Goal: Communication & Community: Share content

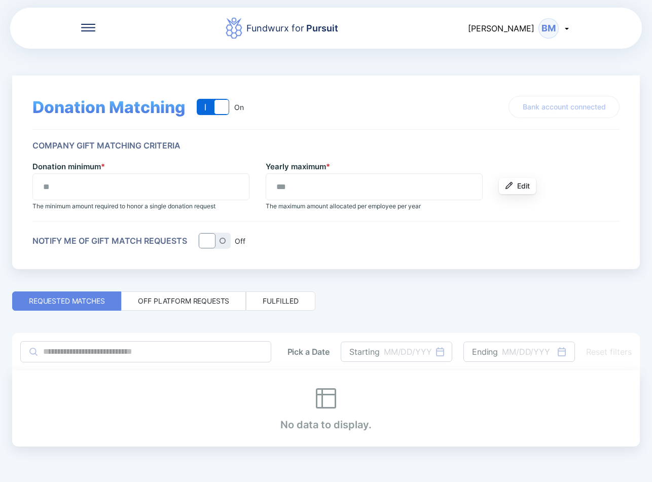
click at [92, 29] on icon at bounding box center [88, 28] width 14 height 8
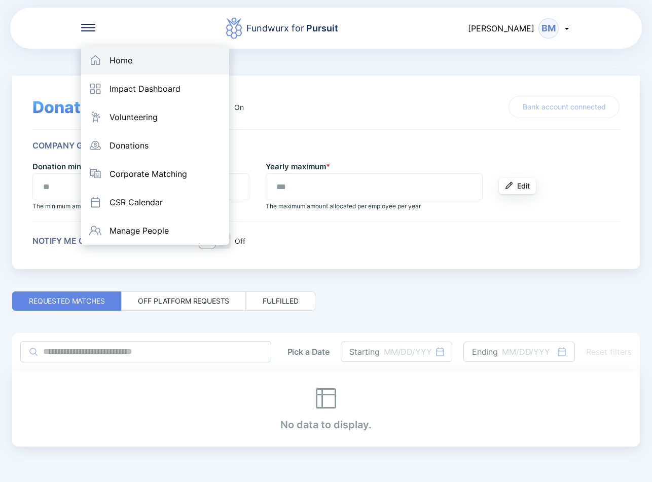
click at [108, 63] on div "Home" at bounding box center [155, 60] width 148 height 28
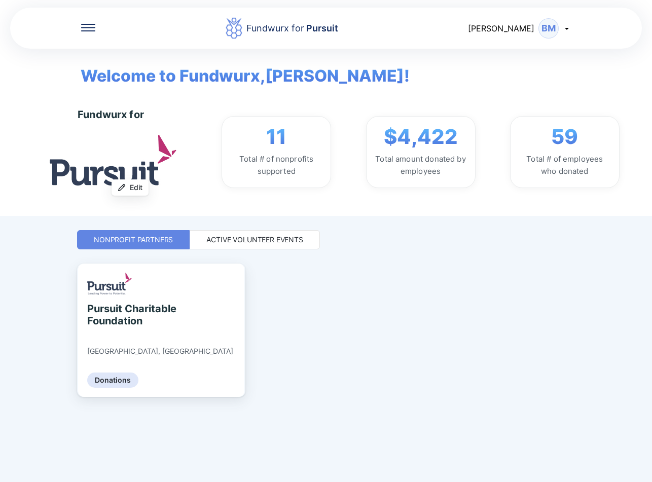
click at [272, 237] on div "Active Volunteer Events" at bounding box center [254, 240] width 97 height 10
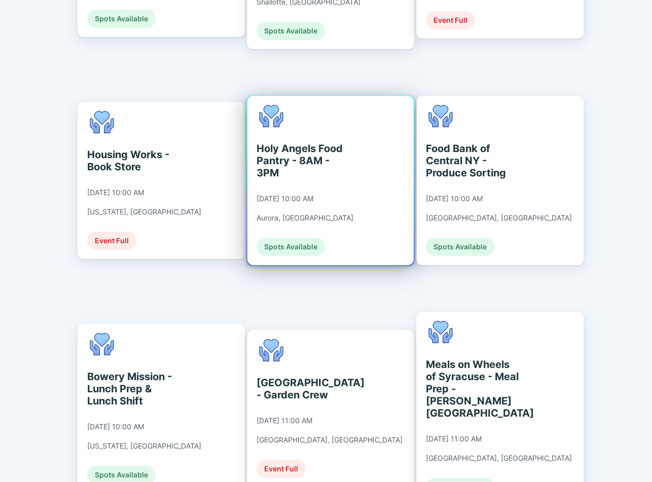
scroll to position [1791, 0]
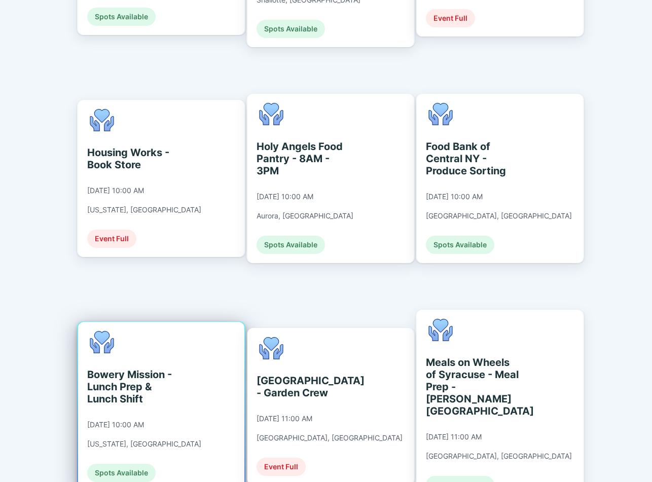
click at [150, 346] on div "Bowery Mission - Lunch Prep & Lunch Shift [DATE] 10:00 AM [US_STATE], [GEOGRAPH…" at bounding box center [144, 406] width 114 height 151
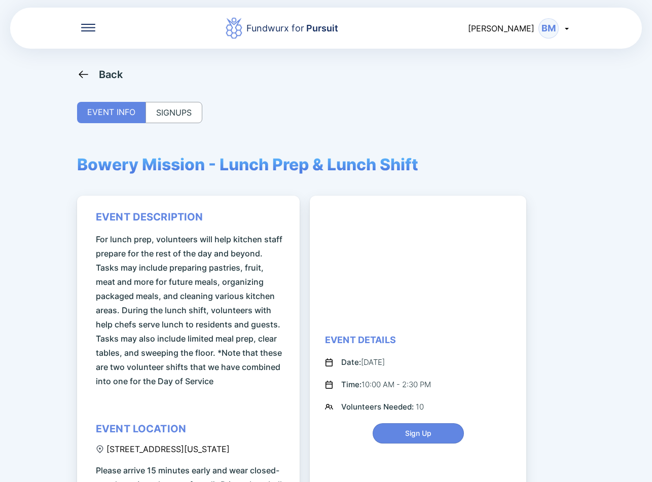
click at [172, 110] on div "SIGNUPS" at bounding box center [173, 112] width 57 height 21
click at [167, 111] on div "SIGNUPS" at bounding box center [173, 112] width 57 height 21
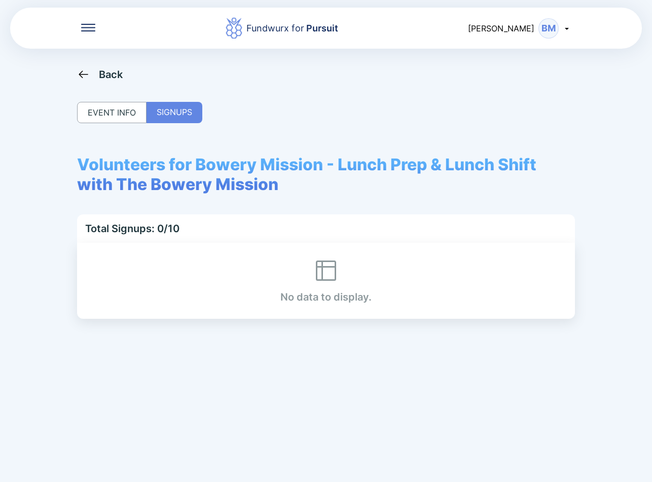
click at [100, 83] on div "Back EVENT INFO SIGNUPS Volunteers for Bowery Mission - Lunch Prep & Lunch Shif…" at bounding box center [326, 309] width 498 height 482
click at [100, 75] on div "Back" at bounding box center [111, 74] width 24 height 12
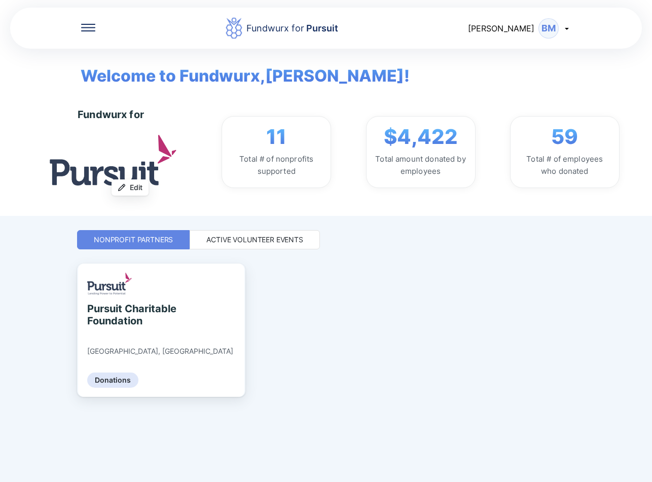
click at [246, 238] on div "Active Volunteer Events" at bounding box center [254, 240] width 97 height 10
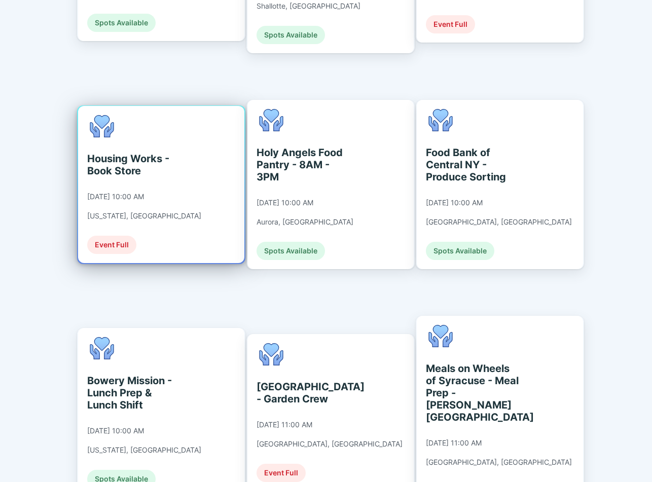
scroll to position [1791, 0]
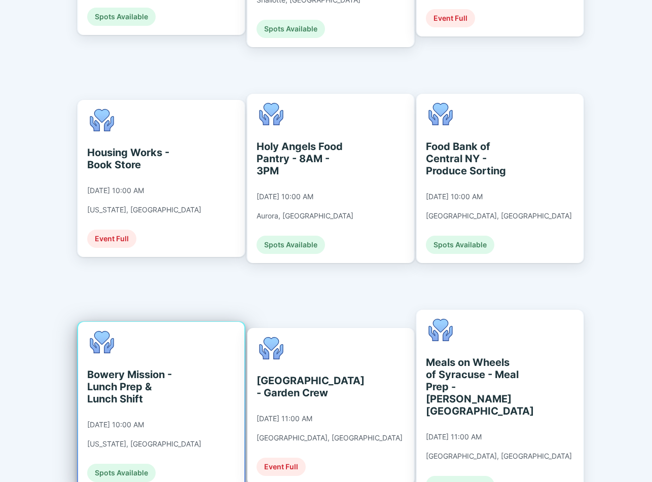
click at [196, 322] on div "Bowery Mission - Lunch Prep & Lunch Shift 09/10/2025 at 10:00 AM New York, NY S…" at bounding box center [161, 406] width 166 height 169
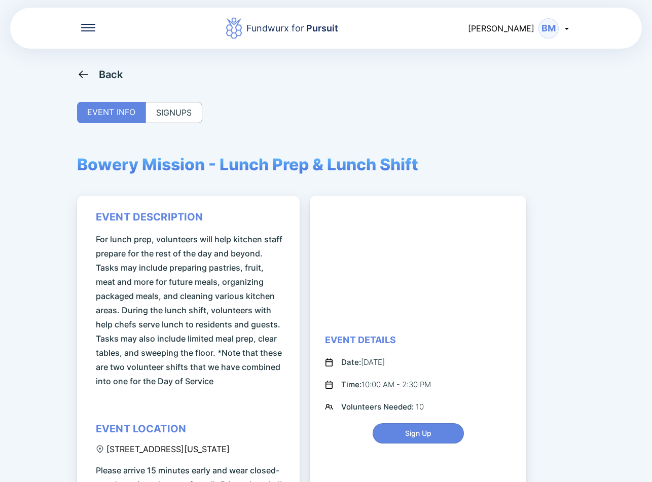
click at [177, 112] on div "SIGNUPS" at bounding box center [173, 112] width 57 height 21
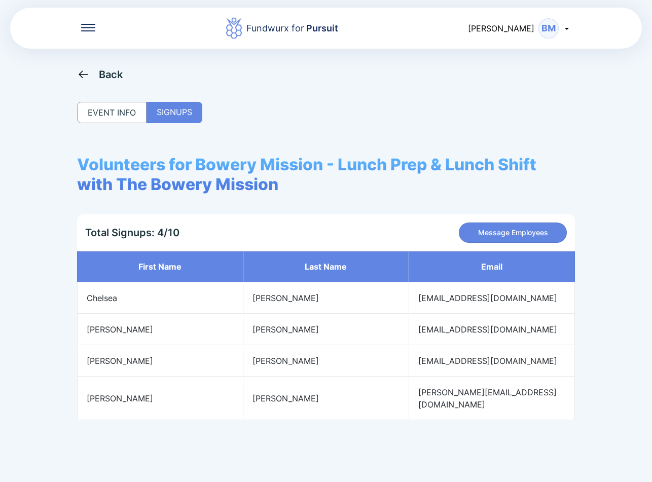
click at [117, 111] on div "EVENT INFO" at bounding box center [111, 112] width 69 height 21
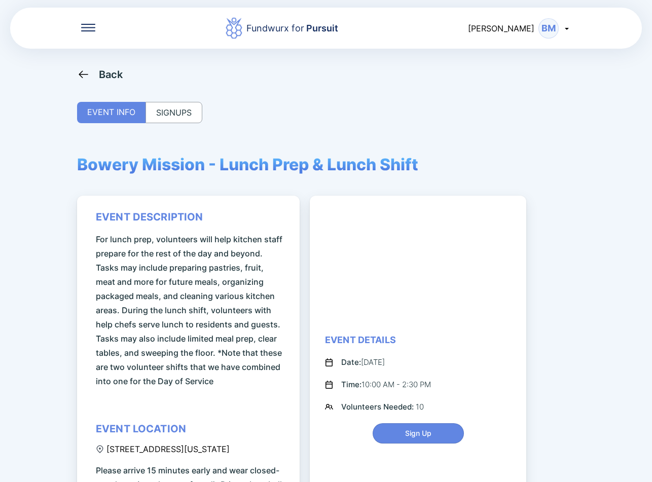
click at [177, 108] on div "SIGNUPS" at bounding box center [173, 112] width 57 height 21
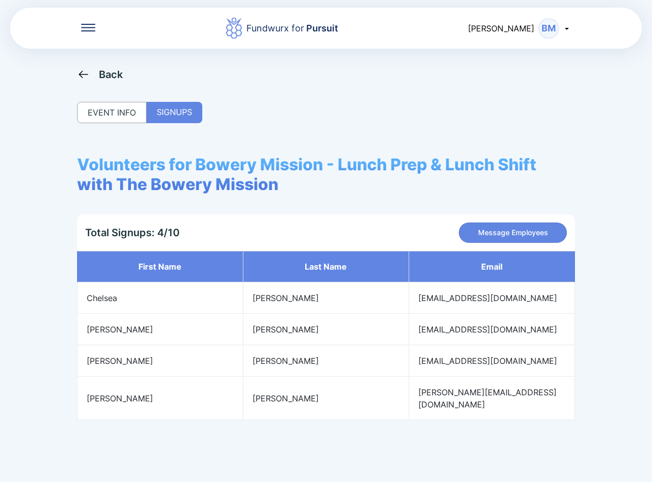
click at [83, 76] on icon at bounding box center [83, 74] width 13 height 13
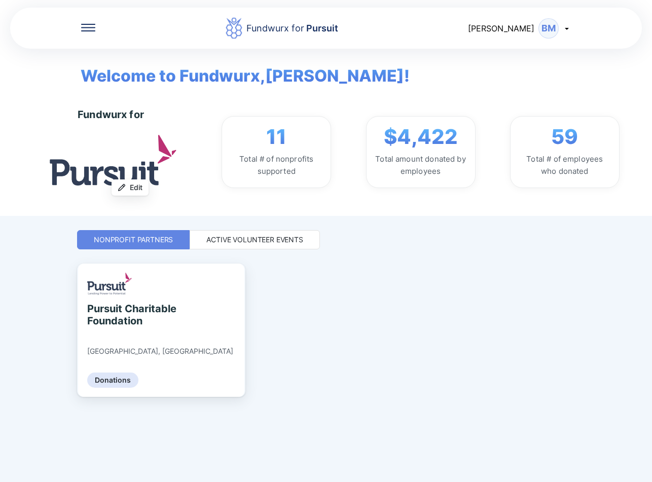
click at [226, 241] on div "Active Volunteer Events" at bounding box center [254, 240] width 97 height 10
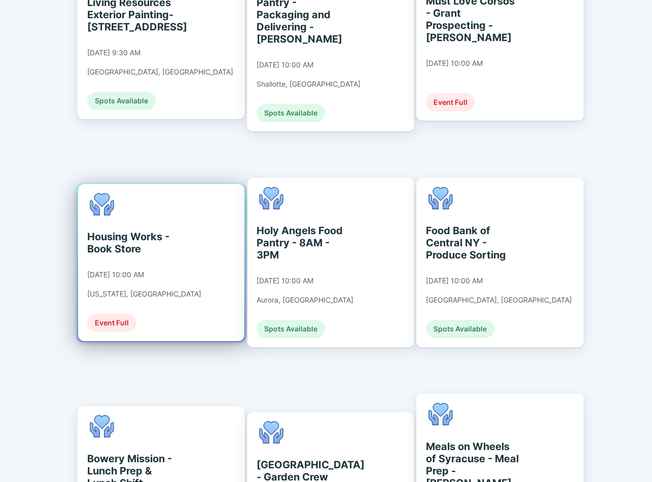
scroll to position [1808, 0]
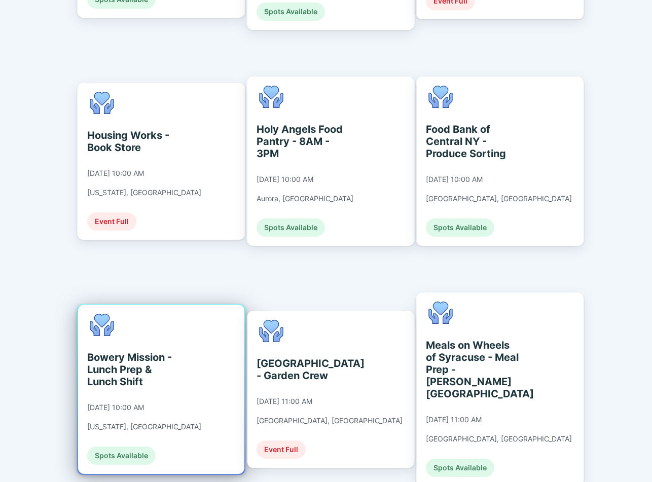
click at [177, 314] on div "Bowery Mission - Lunch Prep & Lunch Shift 09/10/2025 at 10:00 AM New York, NY S…" at bounding box center [144, 389] width 114 height 151
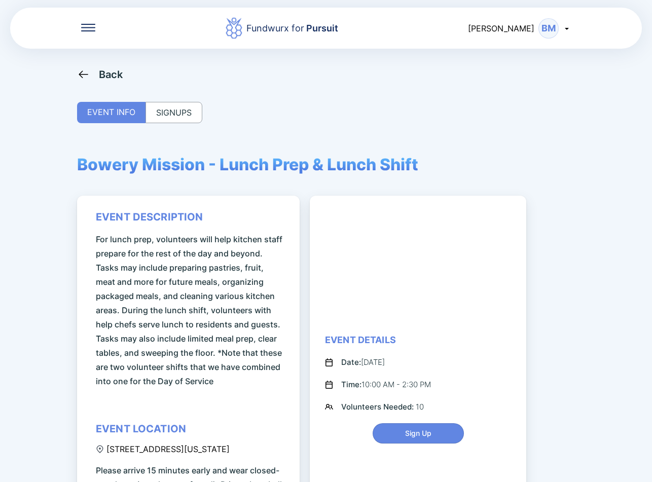
click at [89, 77] on icon at bounding box center [83, 74] width 13 height 13
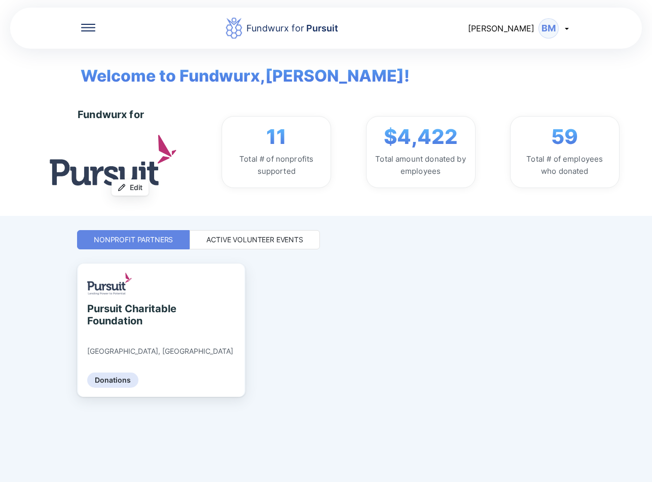
click at [233, 235] on div "Active Volunteer Events" at bounding box center [254, 240] width 97 height 10
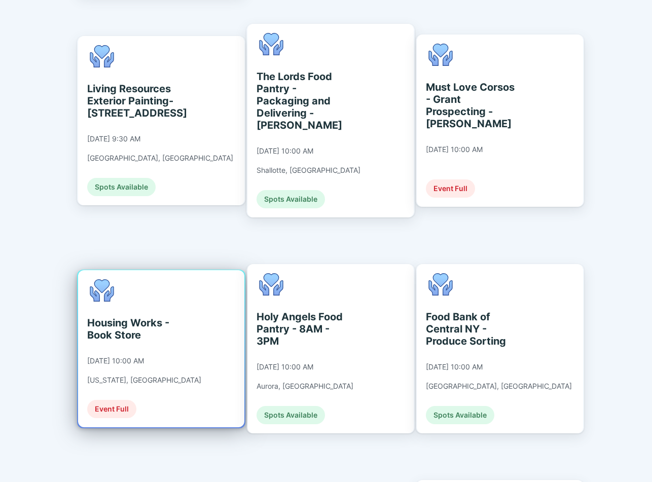
scroll to position [1622, 0]
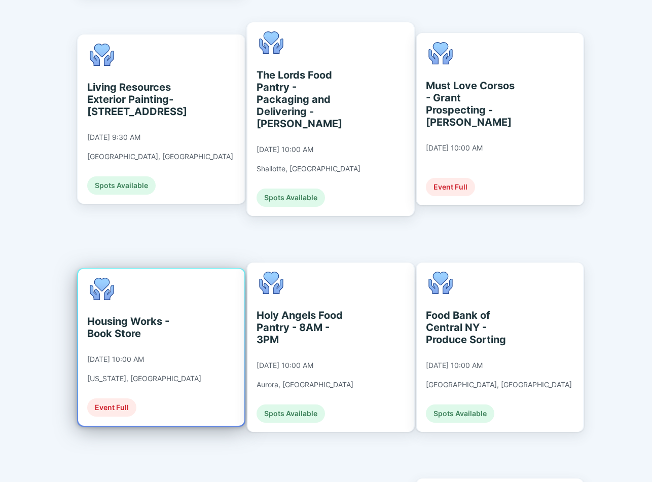
click at [174, 296] on div "Housing Works - Book Store [DATE] 10:00 AM [US_STATE], [GEOGRAPHIC_DATA] Event …" at bounding box center [144, 347] width 114 height 139
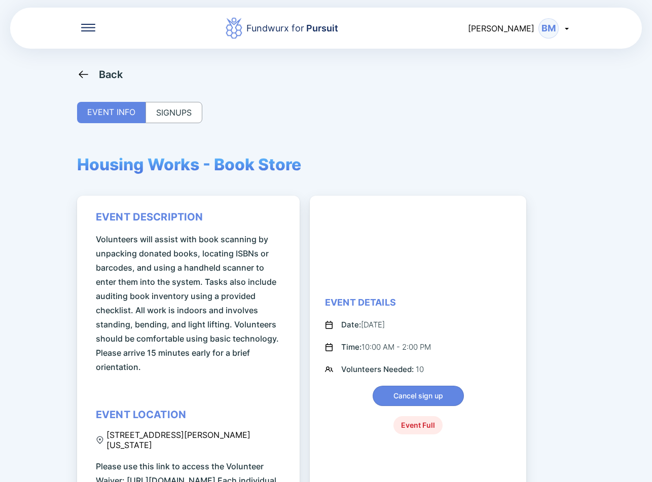
click at [173, 116] on div "SIGNUPS" at bounding box center [173, 112] width 57 height 21
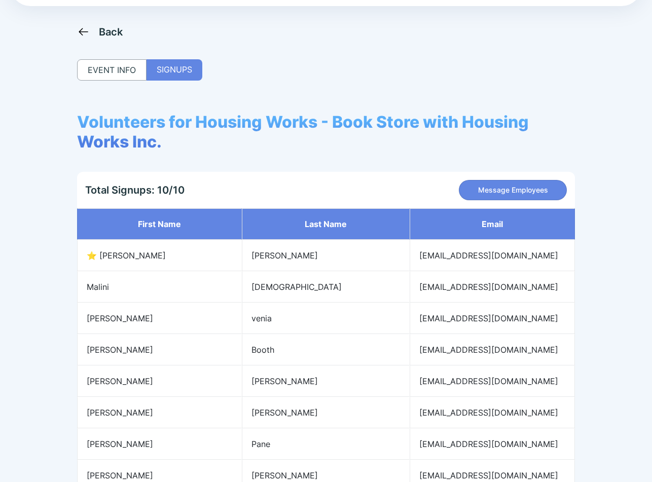
scroll to position [41, 0]
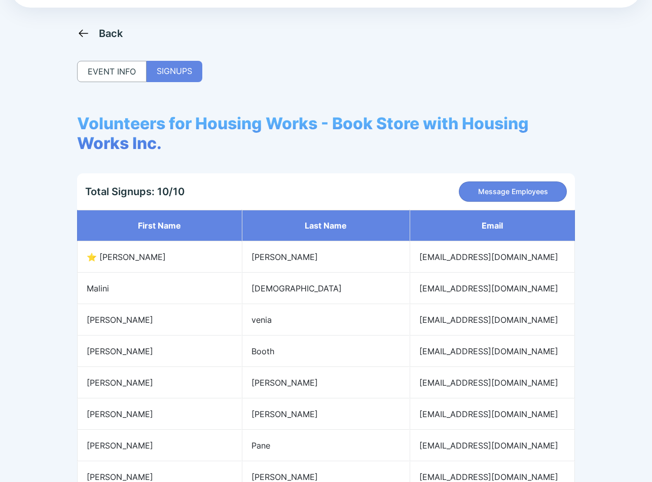
click at [80, 34] on icon at bounding box center [83, 33] width 13 height 13
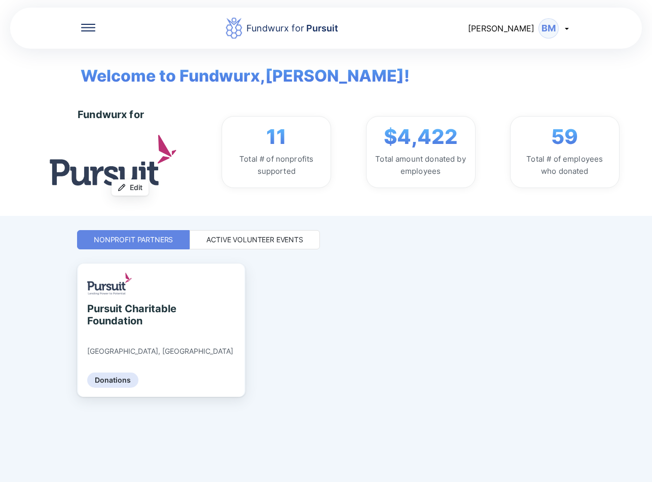
click at [245, 242] on div "Active Volunteer Events" at bounding box center [254, 240] width 97 height 10
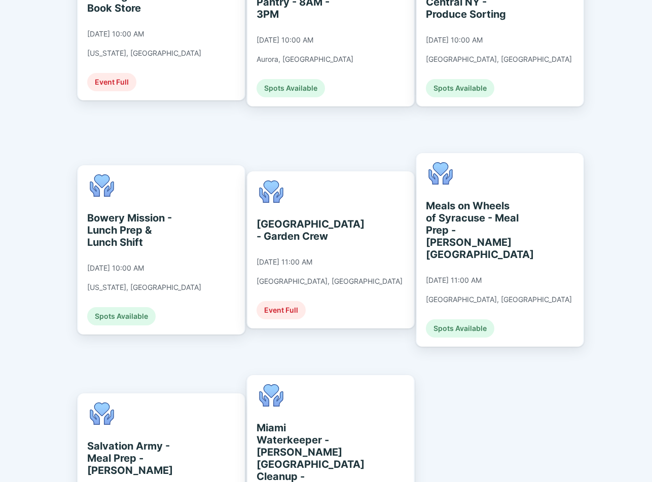
scroll to position [1957, 0]
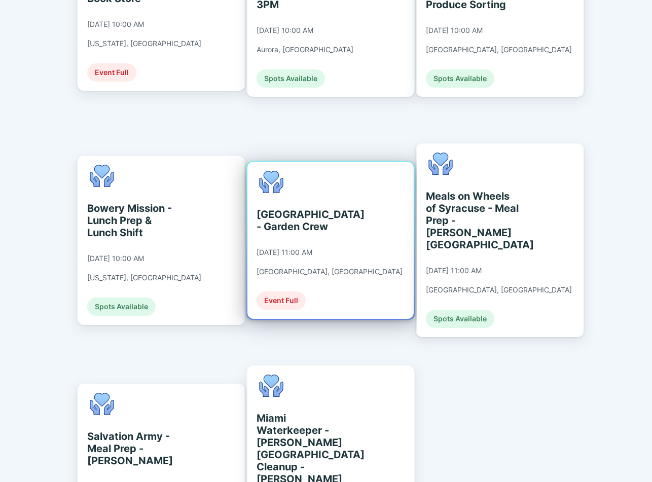
click at [320, 171] on div "Queens County Farm - Garden Crew 09/10/2025 at 11:00 AM Floral Park, NY Event F…" at bounding box center [329, 240] width 146 height 139
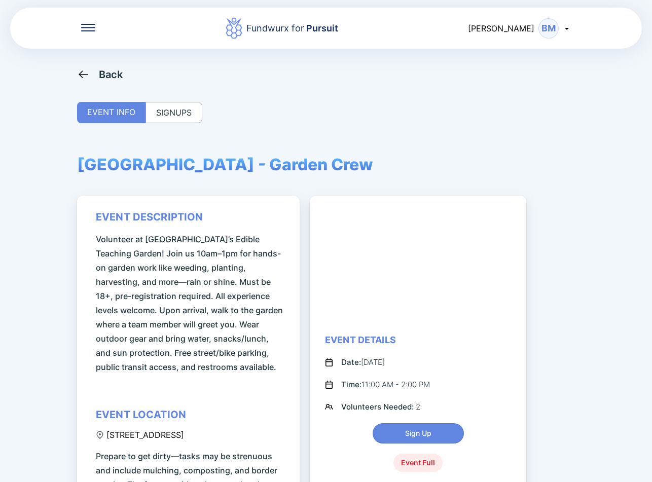
scroll to position [101, 0]
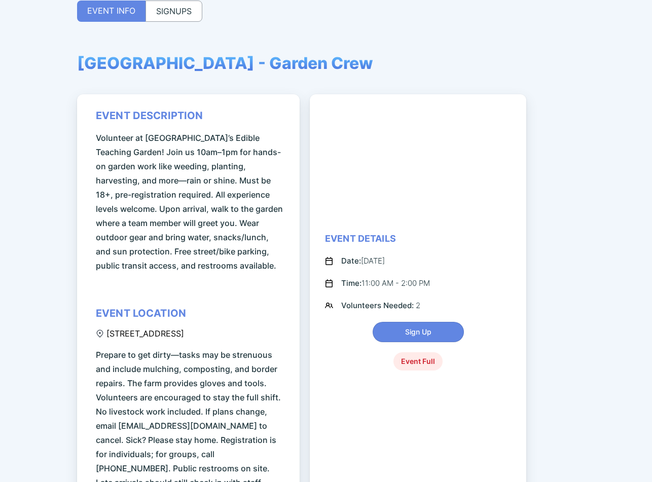
click at [172, 12] on div "SIGNUPS" at bounding box center [173, 11] width 57 height 21
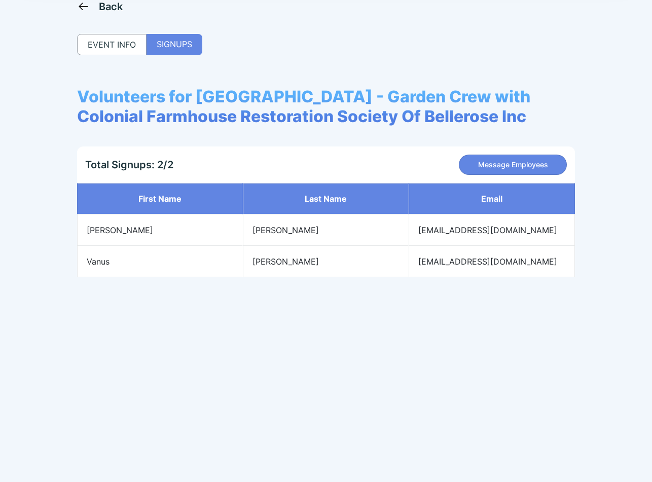
click at [84, 9] on icon at bounding box center [83, 6] width 13 height 13
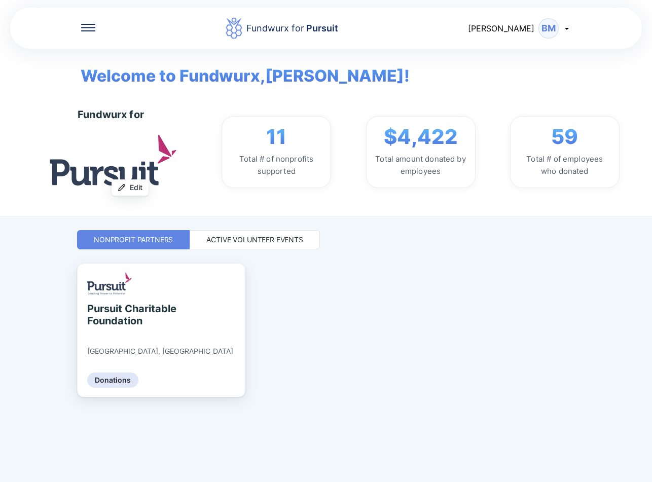
click at [249, 246] on div "Active Volunteer Events" at bounding box center [255, 239] width 130 height 19
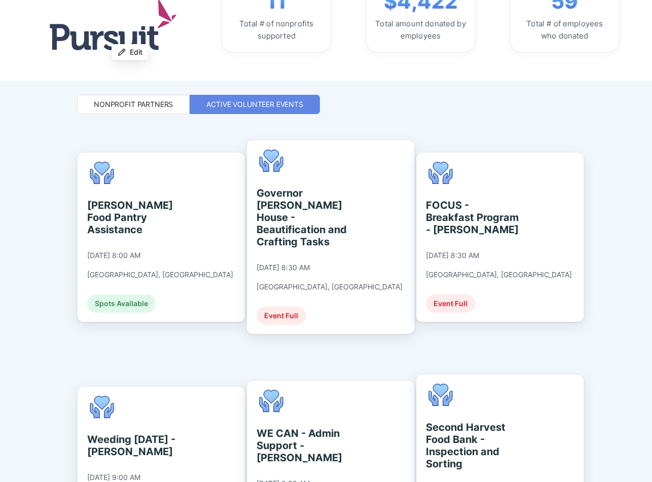
scroll to position [237, 0]
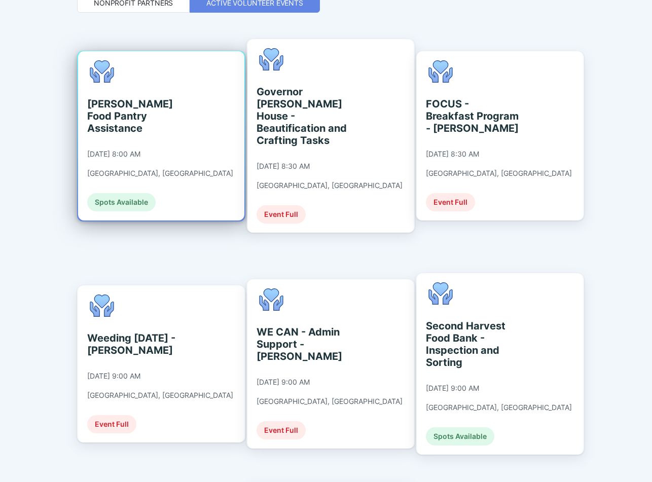
click at [153, 156] on div "Clifton Food Pantry Assistance 09/10/2025 at 8:00 AM Clifton, NJ Spots Available" at bounding box center [160, 135] width 146 height 151
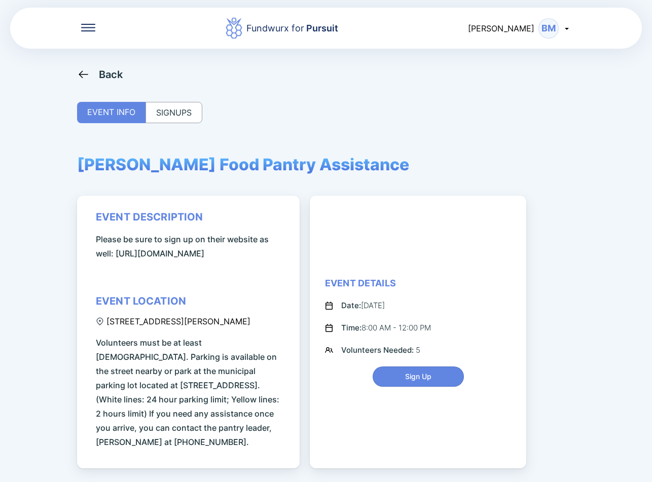
click at [179, 117] on div "SIGNUPS" at bounding box center [173, 112] width 57 height 21
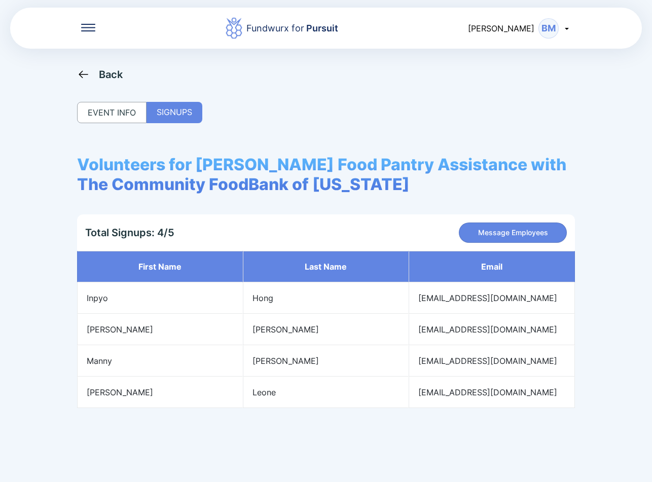
click at [117, 111] on div "EVENT INFO" at bounding box center [111, 112] width 69 height 21
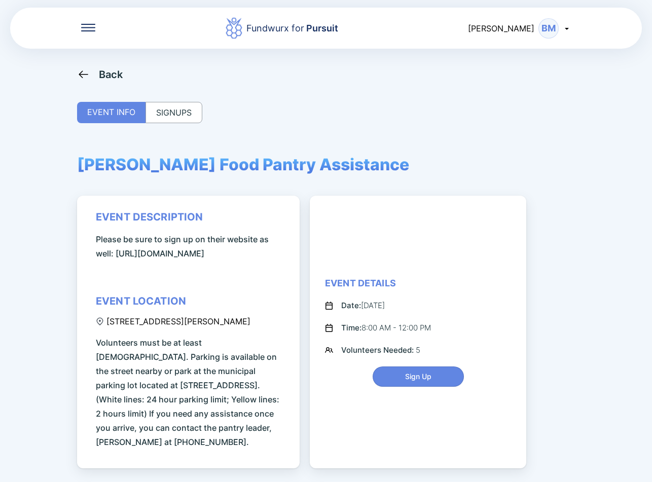
click at [92, 75] on div "Back" at bounding box center [100, 74] width 46 height 13
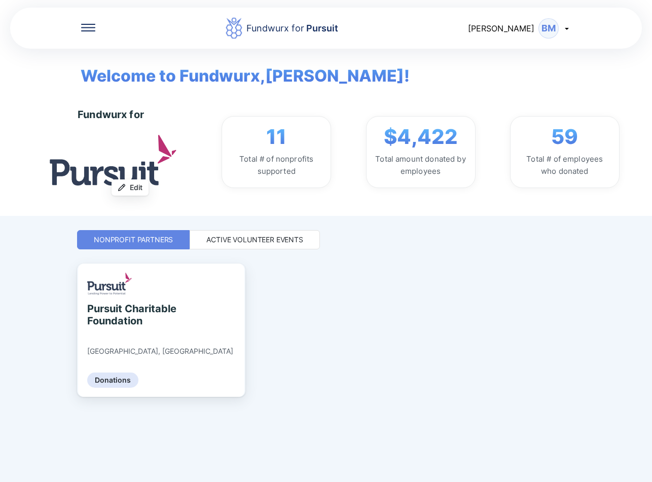
click at [230, 245] on div "Active Volunteer Events" at bounding box center [255, 239] width 130 height 19
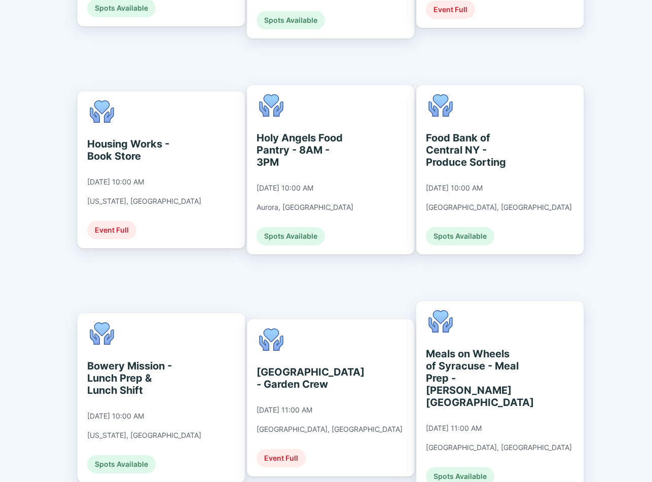
scroll to position [1808, 0]
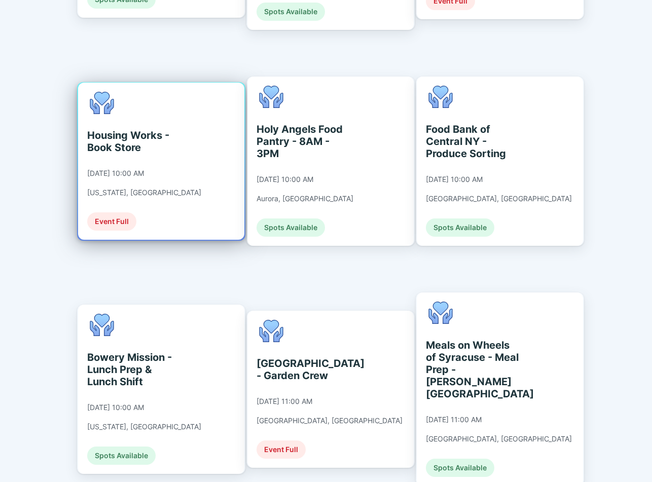
click at [181, 92] on div "Housing Works - Book Store [DATE] 10:00 AM [US_STATE], [GEOGRAPHIC_DATA] Event …" at bounding box center [161, 161] width 166 height 157
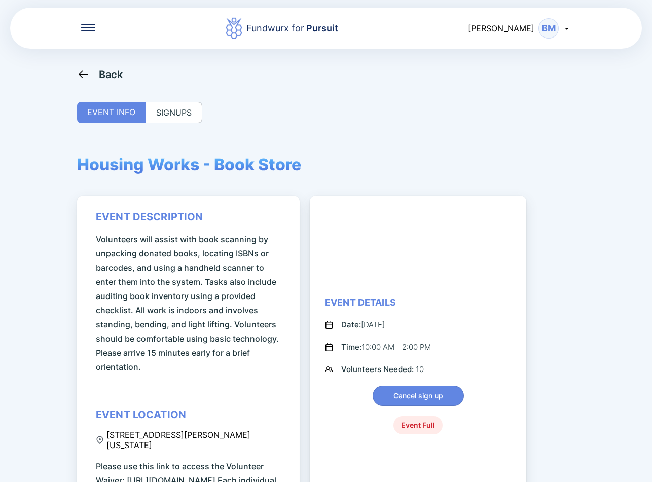
click at [179, 121] on div "SIGNUPS" at bounding box center [173, 112] width 57 height 21
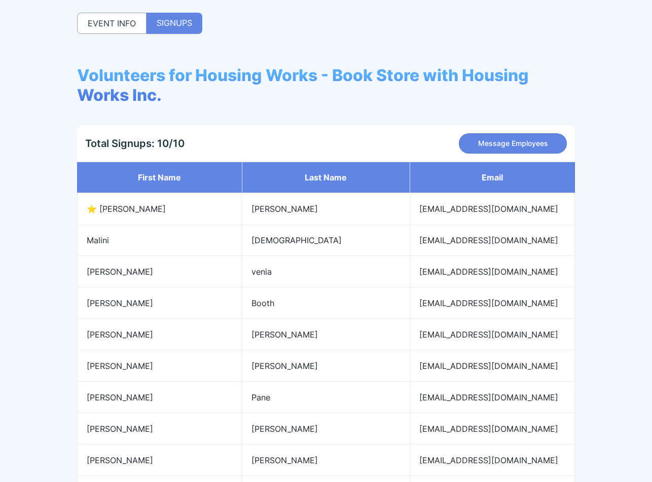
scroll to position [67, 0]
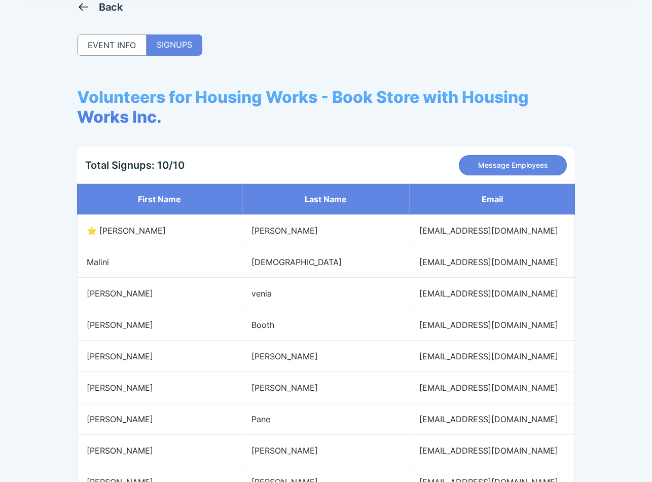
click at [80, 6] on icon at bounding box center [83, 7] width 13 height 13
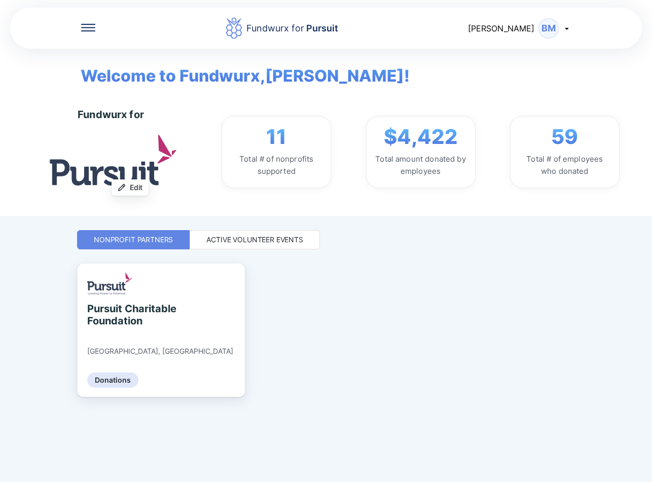
click at [226, 224] on div "Fundwurx for Pursuit Breanna BM Welcome to Fundwurx, Breanna ! Fundwurx for Upl…" at bounding box center [326, 241] width 498 height 482
click at [238, 243] on div "Active Volunteer Events" at bounding box center [254, 240] width 97 height 10
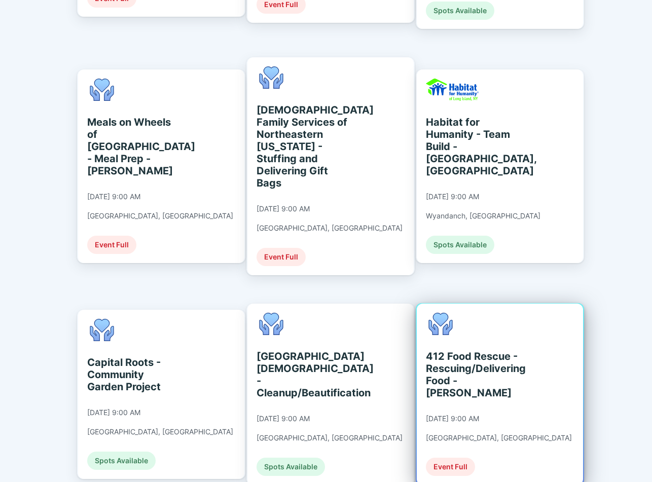
scroll to position [659, 0]
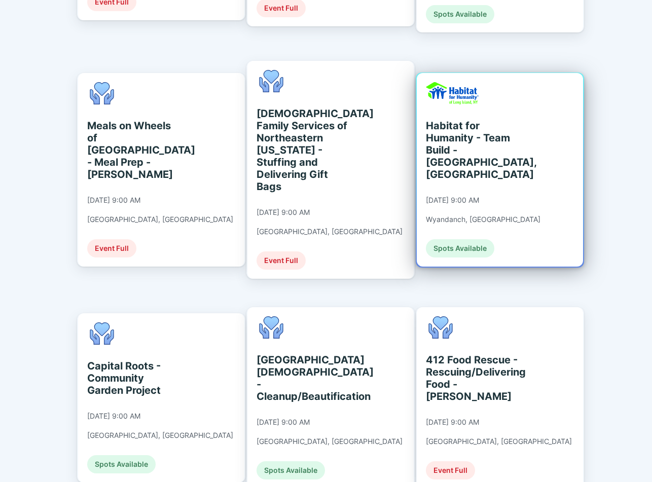
click at [538, 160] on div "Habitat for Humanity - Team Build - Wyandanch, NY 09/10/2025 at 9:00 AM Wyandan…" at bounding box center [500, 170] width 166 height 194
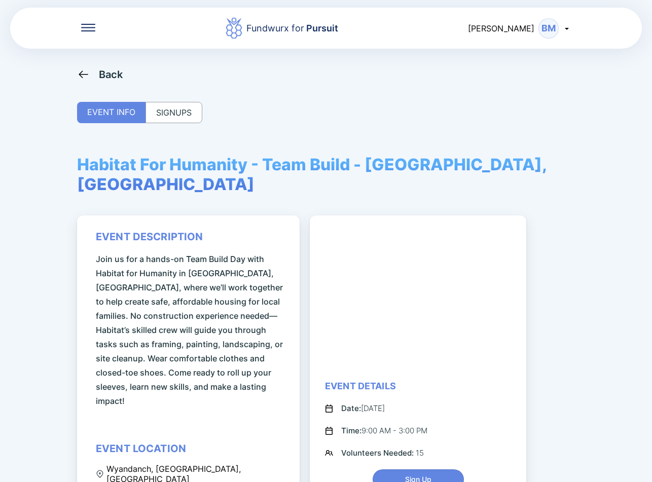
click at [192, 111] on div "SIGNUPS" at bounding box center [173, 112] width 57 height 21
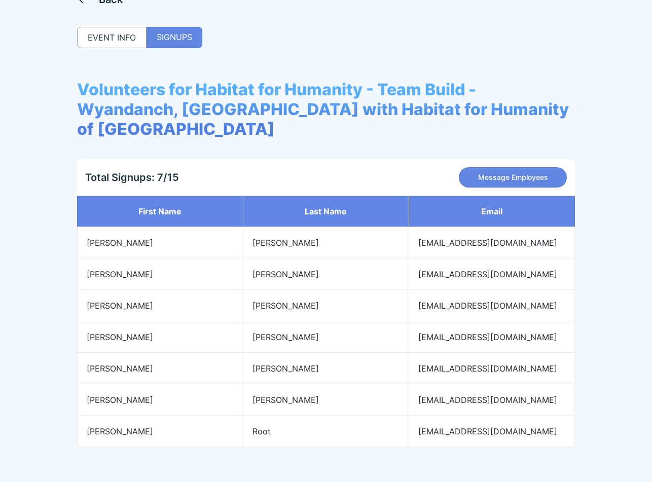
scroll to position [82, 0]
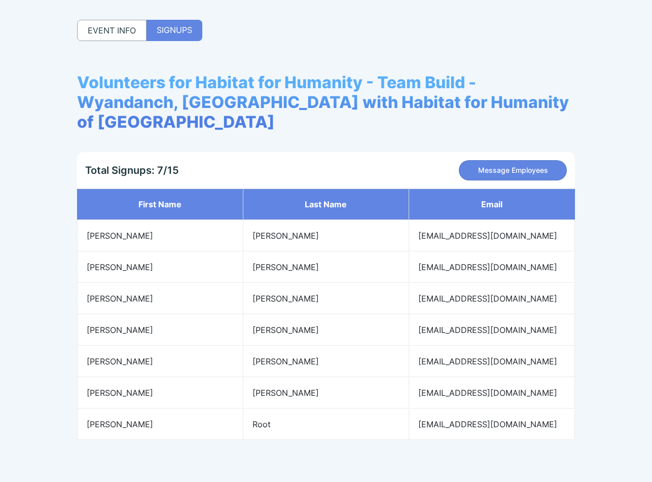
click at [129, 32] on div "EVENT INFO" at bounding box center [111, 30] width 69 height 21
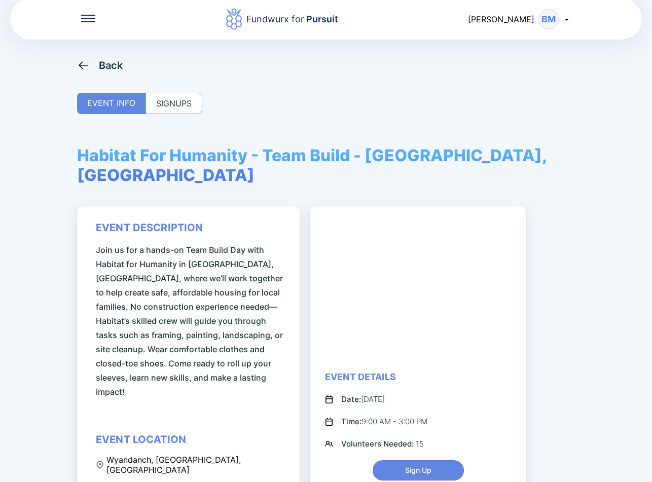
scroll to position [0, 0]
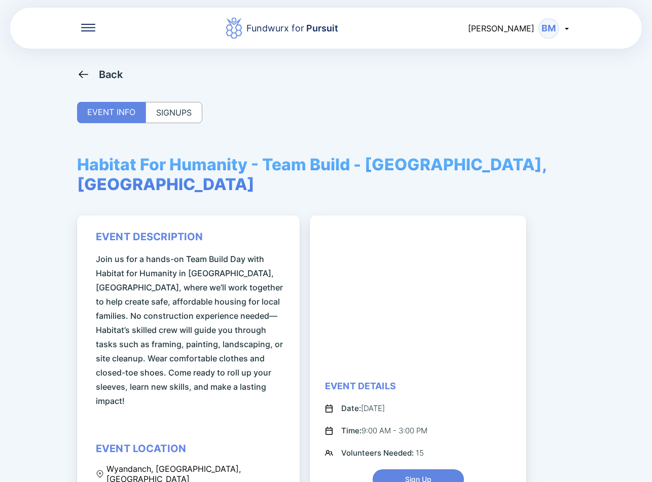
click at [87, 75] on icon at bounding box center [83, 74] width 9 height 8
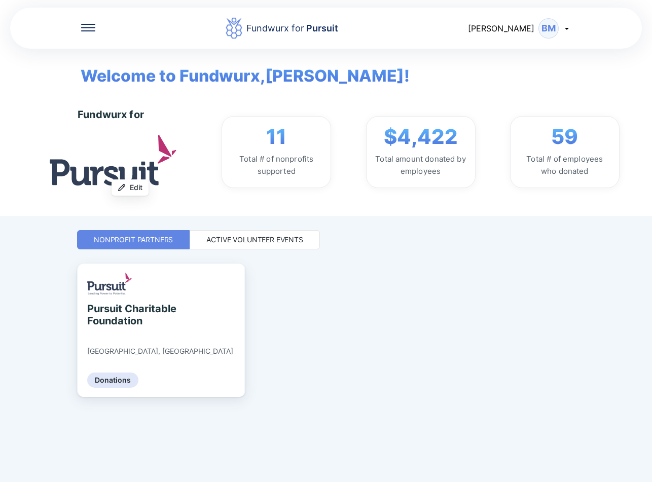
click at [230, 242] on div "Active Volunteer Events" at bounding box center [254, 240] width 97 height 10
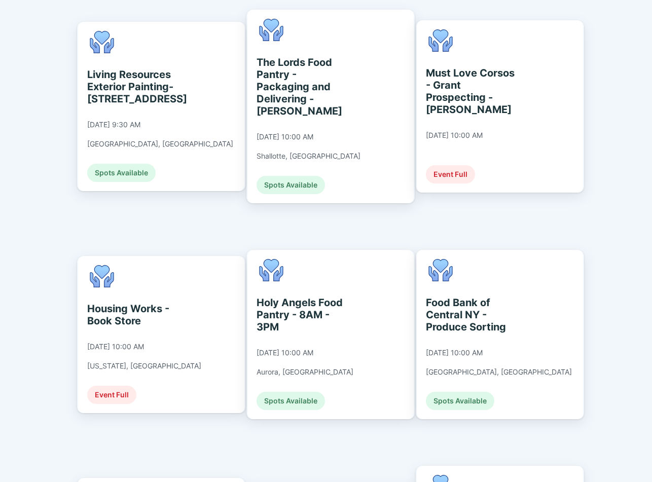
scroll to position [1639, 0]
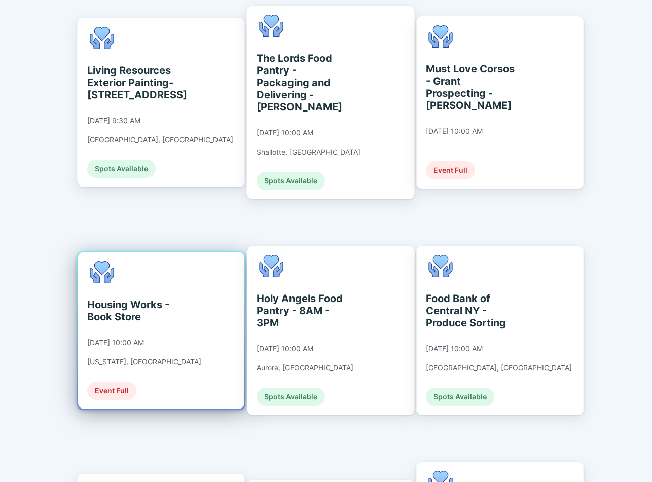
click at [186, 252] on div "Housing Works - Book Store [DATE] 10:00 AM [US_STATE], [GEOGRAPHIC_DATA] Event …" at bounding box center [161, 330] width 166 height 157
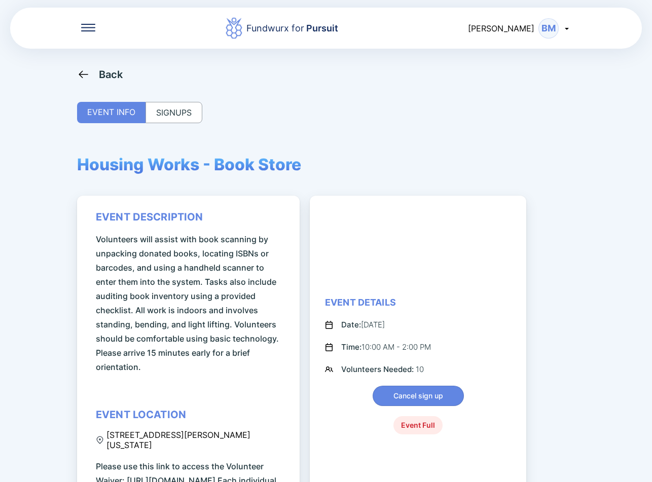
click at [181, 112] on div "SIGNUPS" at bounding box center [173, 112] width 57 height 21
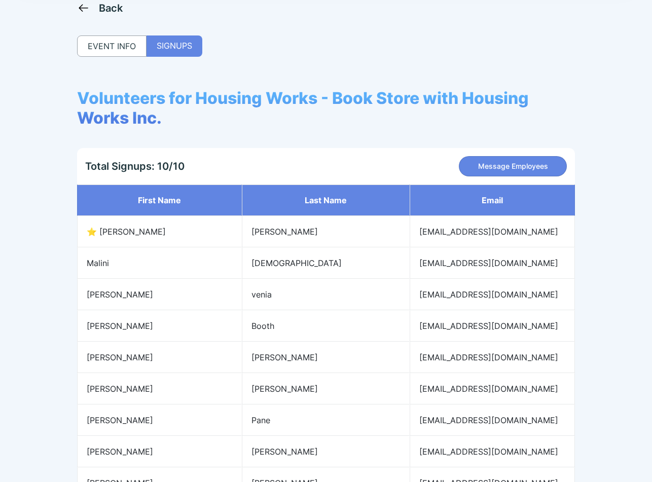
scroll to position [58, 0]
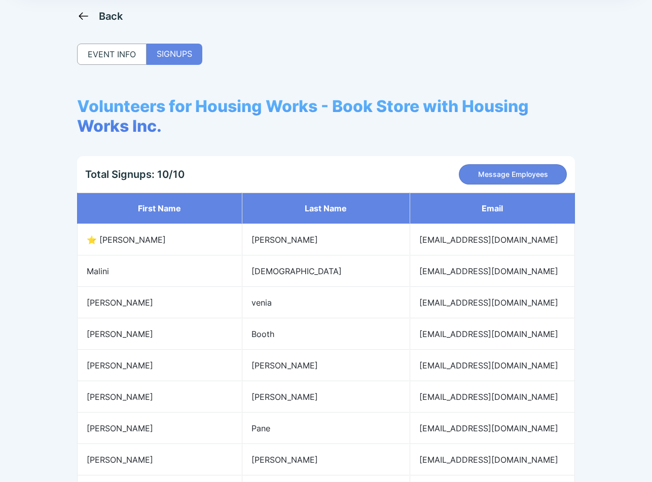
click at [80, 11] on icon at bounding box center [83, 16] width 13 height 13
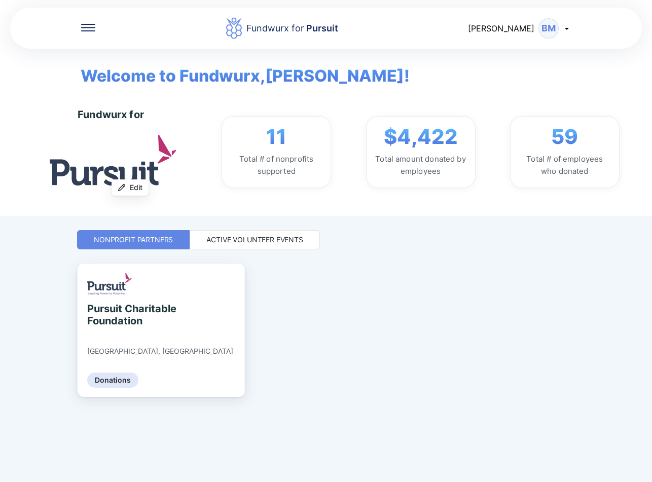
click at [256, 244] on div "Active Volunteer Events" at bounding box center [254, 240] width 97 height 10
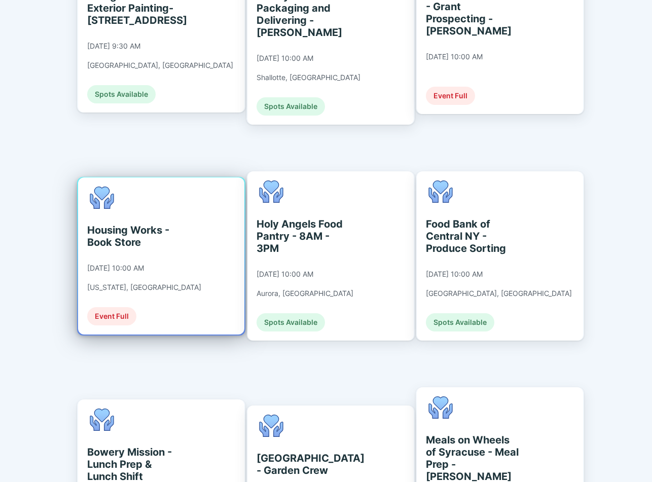
scroll to position [1724, 0]
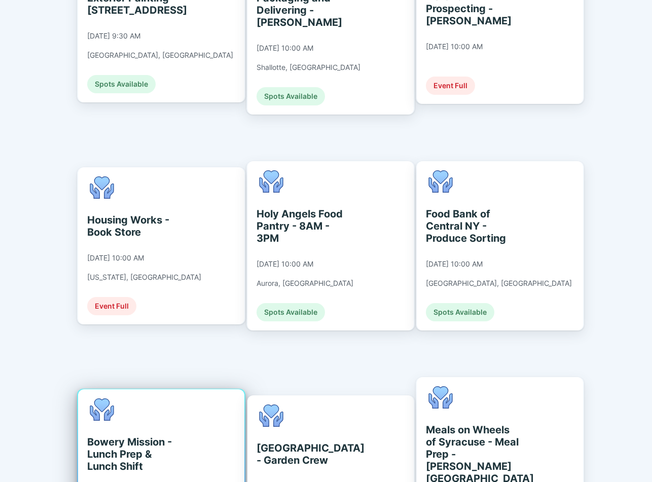
click at [201, 389] on div "Bowery Mission - Lunch Prep & Lunch Shift 09/10/2025 at 10:00 AM New York, NY S…" at bounding box center [161, 473] width 166 height 169
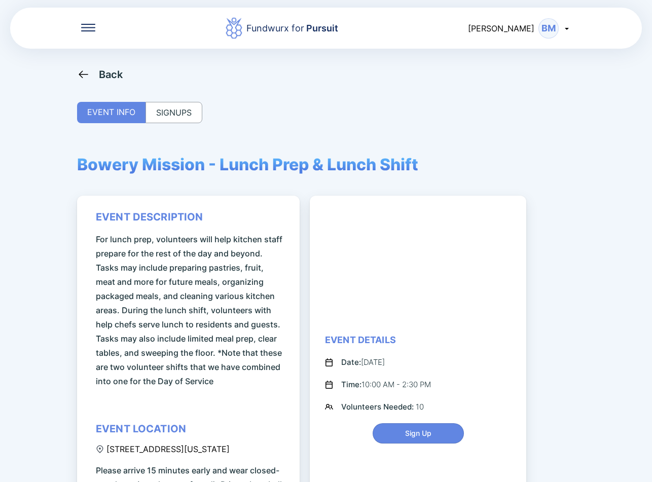
click at [182, 117] on div "SIGNUPS" at bounding box center [173, 112] width 57 height 21
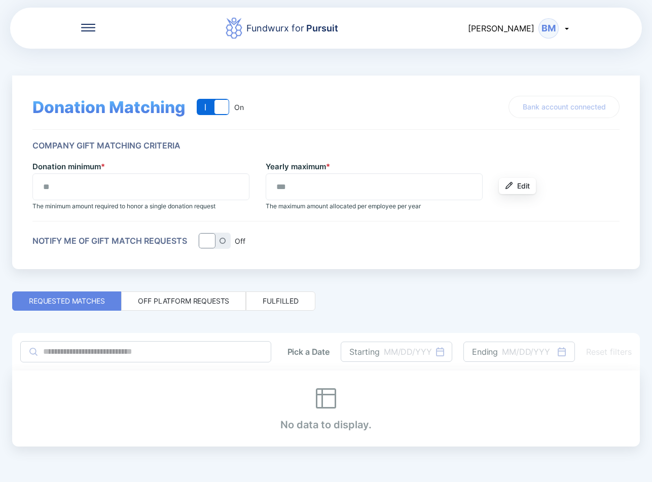
click at [89, 26] on icon at bounding box center [88, 28] width 14 height 8
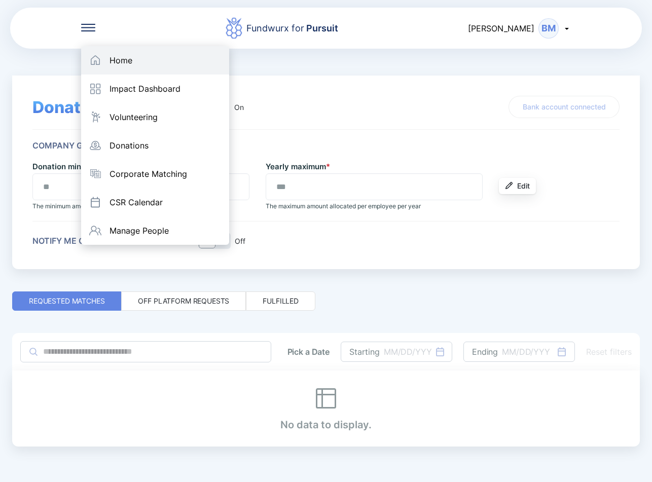
click at [126, 62] on div "Home" at bounding box center [120, 60] width 23 height 10
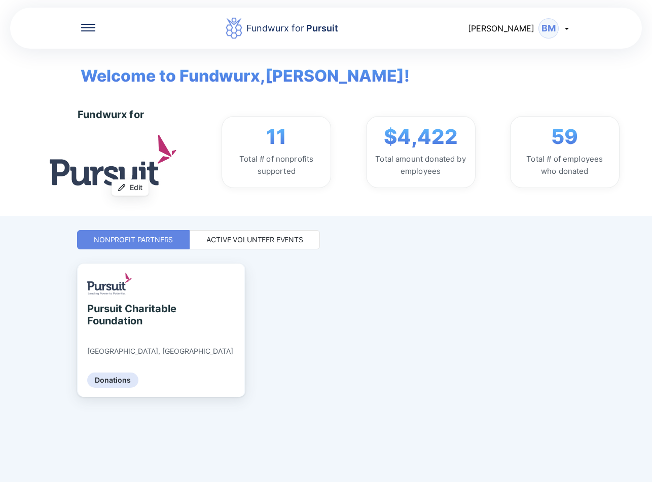
click at [236, 238] on div "Active Volunteer Events" at bounding box center [254, 240] width 97 height 10
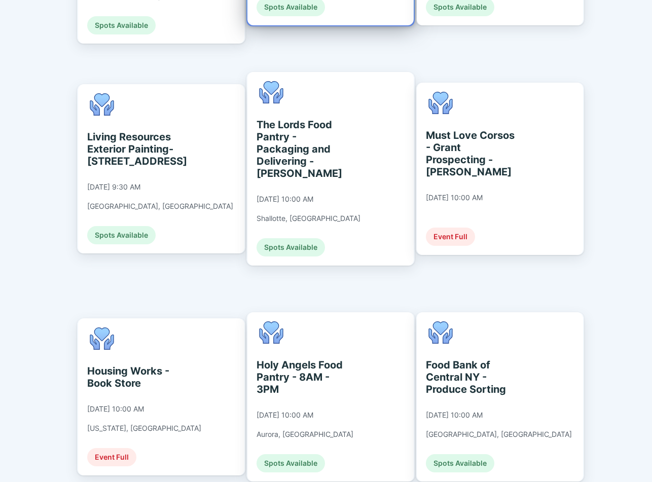
scroll to position [1605, 0]
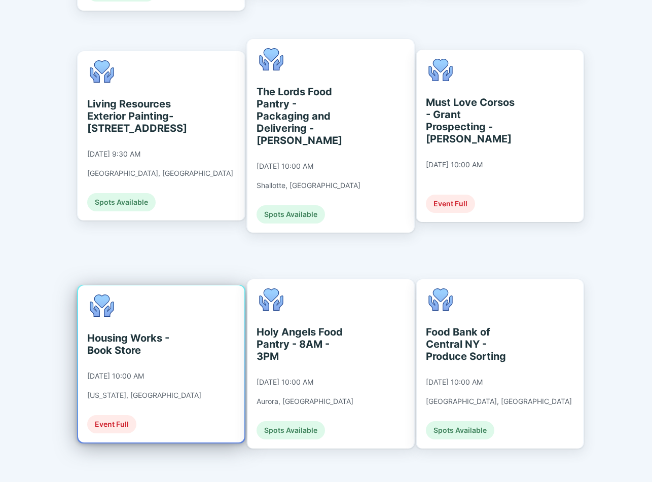
click at [162, 303] on div "Housing Works - Book Store [DATE] 10:00 AM [US_STATE], [GEOGRAPHIC_DATA] Event …" at bounding box center [144, 364] width 114 height 139
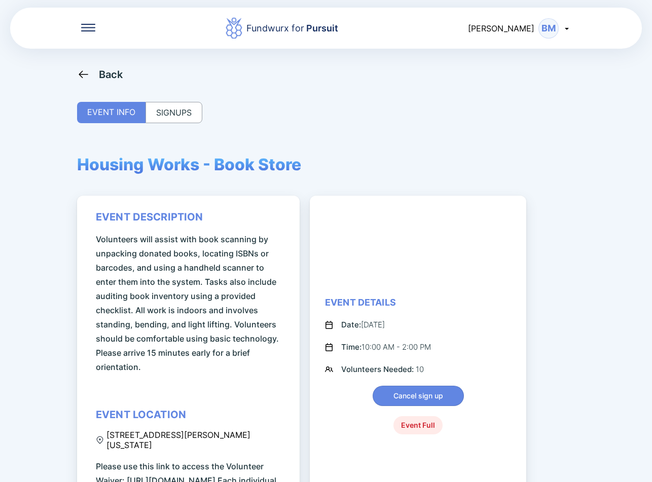
click at [178, 114] on div "SIGNUPS" at bounding box center [173, 112] width 57 height 21
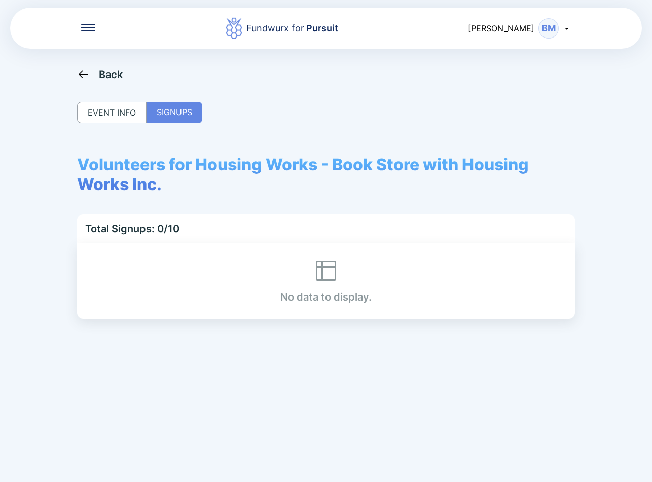
click at [120, 110] on div "EVENT INFO" at bounding box center [111, 112] width 69 height 21
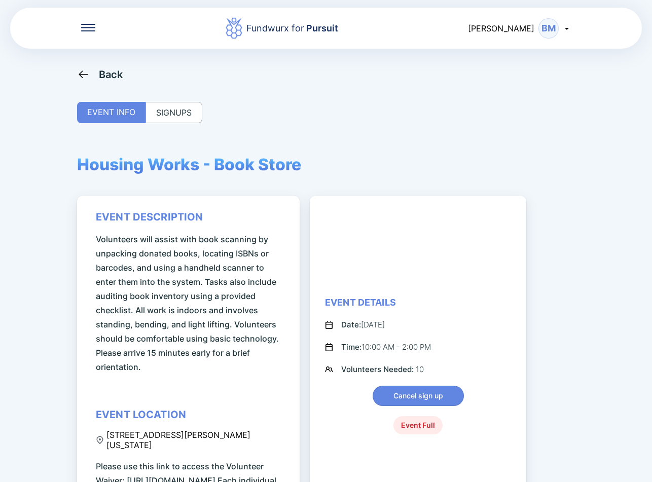
click at [94, 80] on div "Back" at bounding box center [100, 74] width 46 height 13
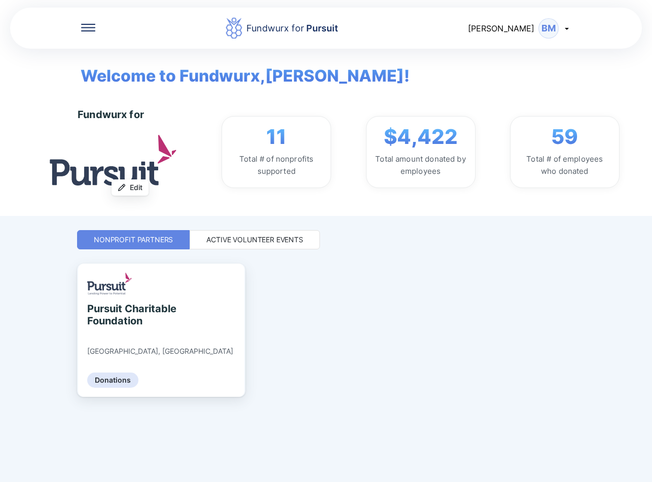
click at [255, 244] on div "Active Volunteer Events" at bounding box center [254, 240] width 97 height 10
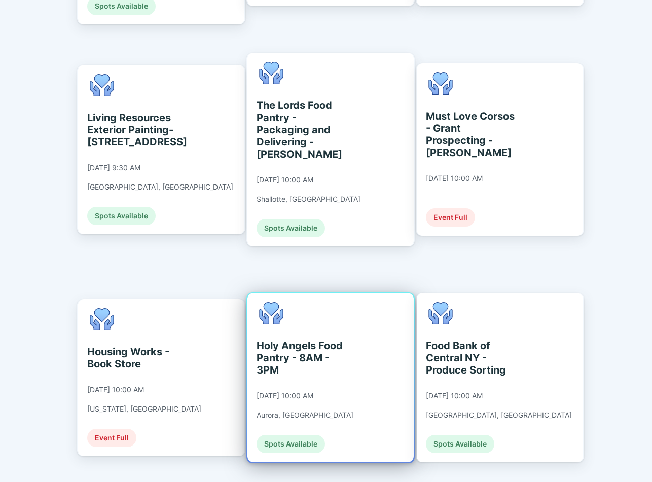
scroll to position [1622, 0]
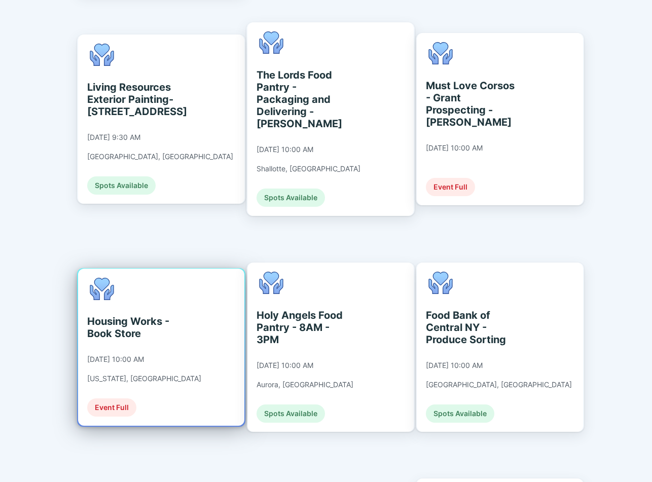
click at [175, 295] on div "Housing Works - Book Store [DATE] 10:00 AM [US_STATE], [GEOGRAPHIC_DATA] Event …" at bounding box center [144, 347] width 114 height 139
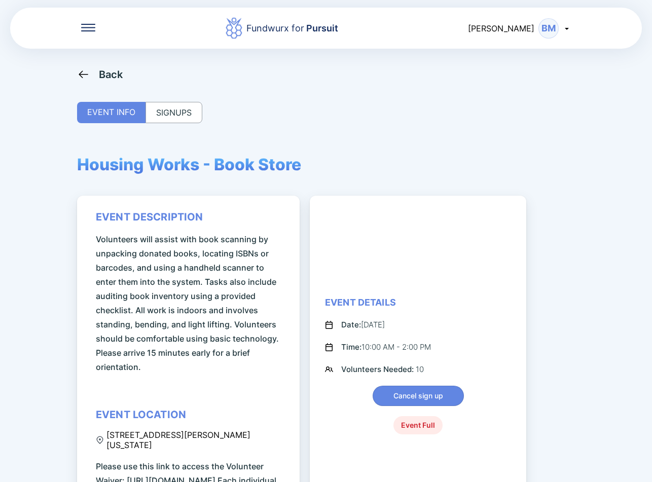
click at [189, 102] on div "SIGNUPS" at bounding box center [173, 112] width 57 height 21
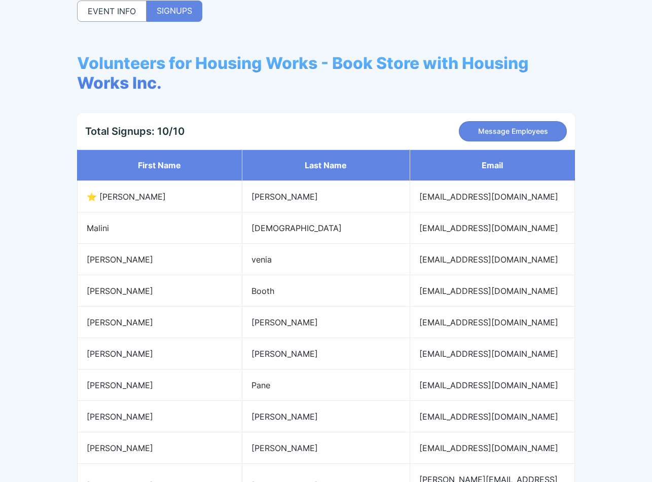
scroll to position [169, 0]
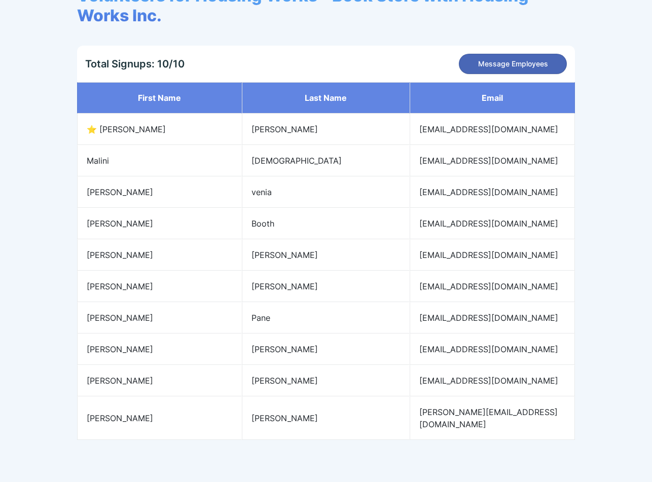
click at [496, 68] on span "Message Employees" at bounding box center [513, 64] width 70 height 10
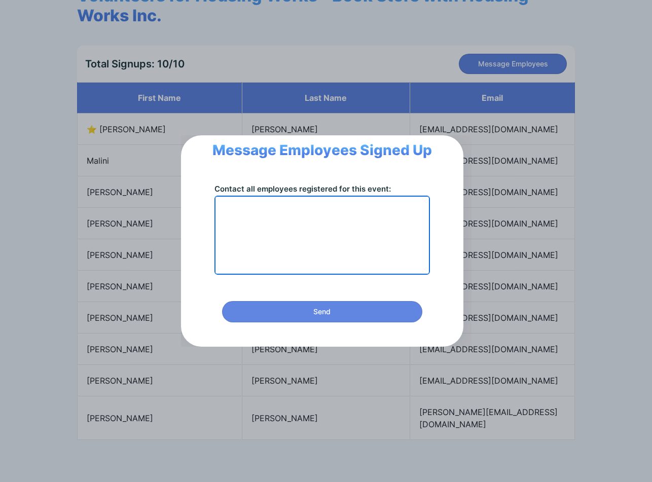
click at [311, 222] on textarea at bounding box center [322, 235] width 206 height 68
click at [354, 241] on textarea "**********" at bounding box center [322, 235] width 206 height 68
click at [369, 241] on textarea "**********" at bounding box center [322, 235] width 206 height 68
paste textarea "**********"
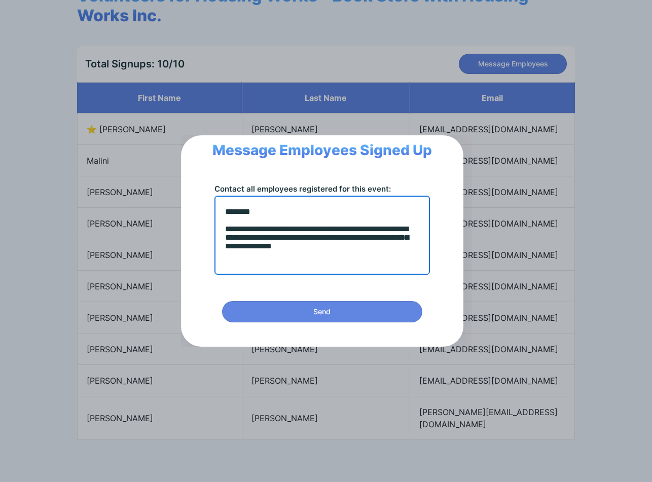
click at [223, 243] on textarea "**********" at bounding box center [322, 235] width 206 height 68
click at [238, 255] on textarea "**********" at bounding box center [322, 235] width 206 height 68
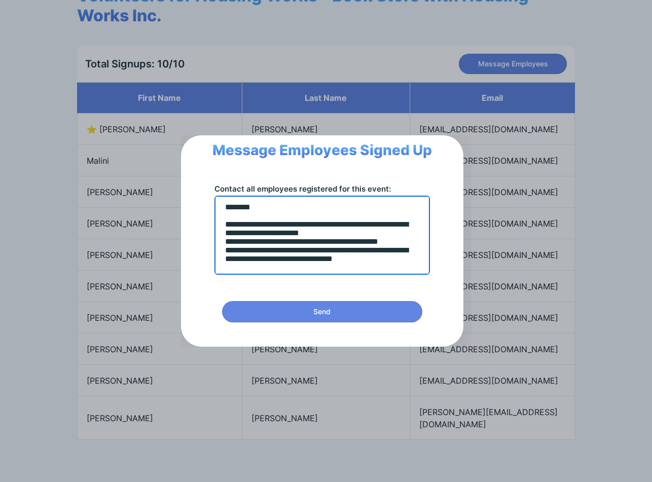
scroll to position [23, 0]
click at [223, 250] on textarea "**********" at bounding box center [322, 235] width 206 height 68
click at [238, 240] on textarea "**********" at bounding box center [322, 235] width 206 height 68
click at [239, 246] on textarea "**********" at bounding box center [322, 235] width 206 height 68
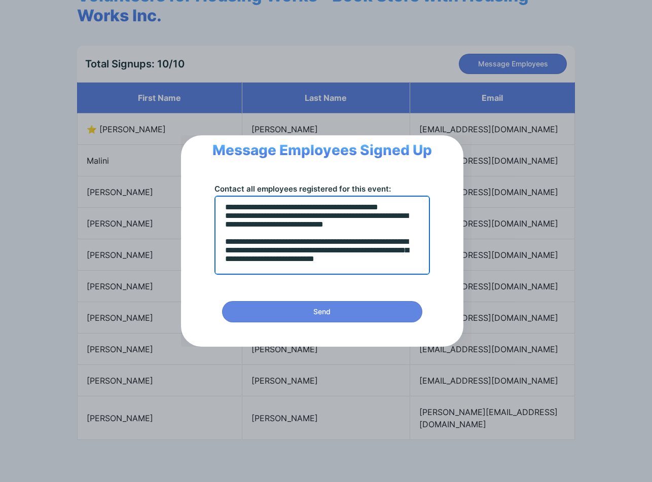
scroll to position [70, 0]
click at [247, 255] on textarea "**********" at bounding box center [322, 235] width 206 height 68
click at [244, 255] on textarea "**********" at bounding box center [322, 235] width 206 height 68
click at [312, 235] on textarea "**********" at bounding box center [322, 235] width 206 height 68
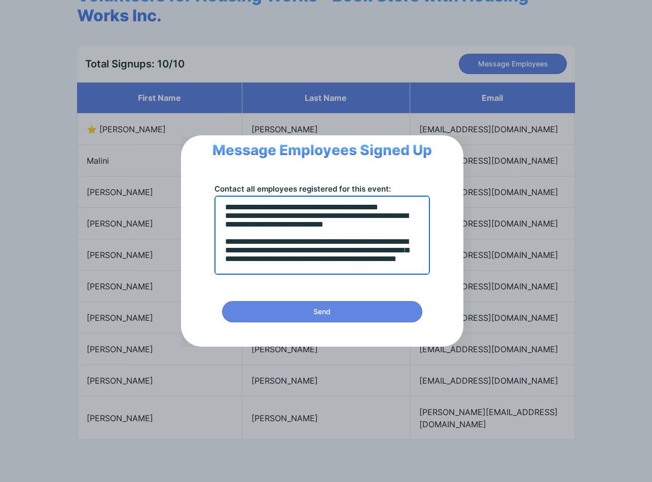
drag, startPoint x: 233, startPoint y: 256, endPoint x: 305, endPoint y: 245, distance: 72.3
click at [305, 245] on textarea "**********" at bounding box center [322, 235] width 206 height 68
click at [380, 244] on textarea "**********" at bounding box center [322, 235] width 206 height 68
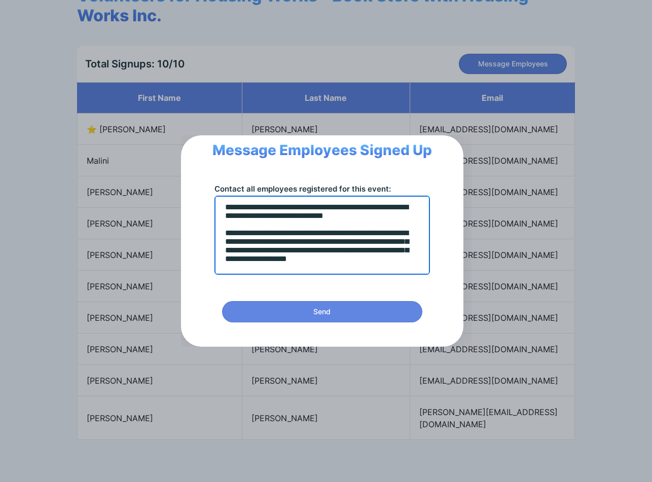
scroll to position [96, 0]
click at [344, 248] on textarea "**********" at bounding box center [322, 235] width 206 height 68
click at [309, 256] on textarea "**********" at bounding box center [322, 235] width 206 height 68
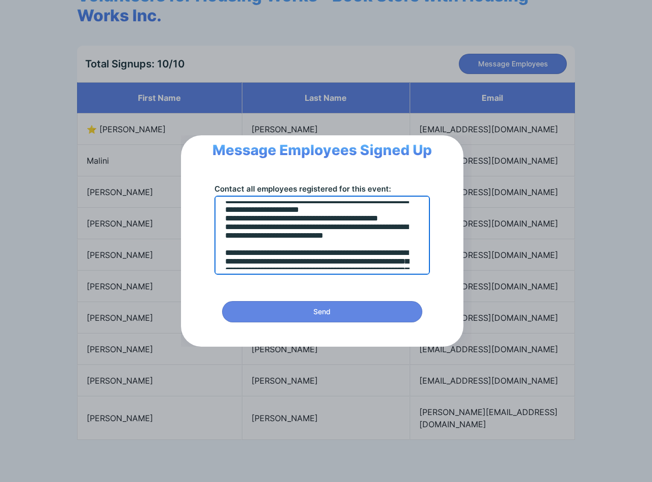
scroll to position [34, 0]
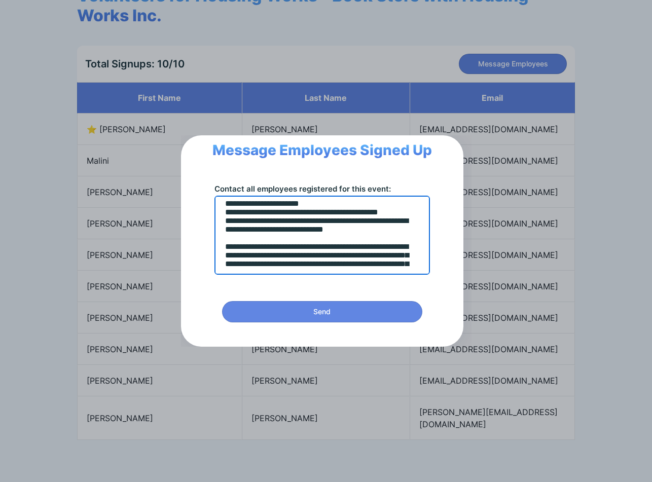
click at [333, 251] on textarea "**********" at bounding box center [322, 235] width 206 height 68
drag, startPoint x: 224, startPoint y: 252, endPoint x: 267, endPoint y: 249, distance: 43.7
click at [267, 249] on textarea "**********" at bounding box center [322, 235] width 206 height 68
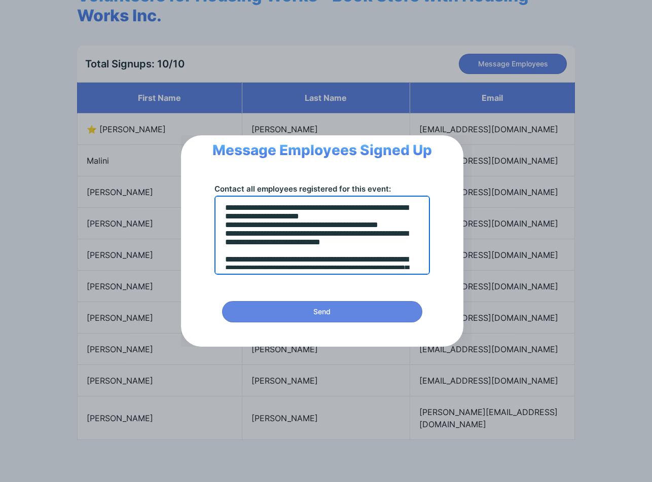
scroll to position [0, 0]
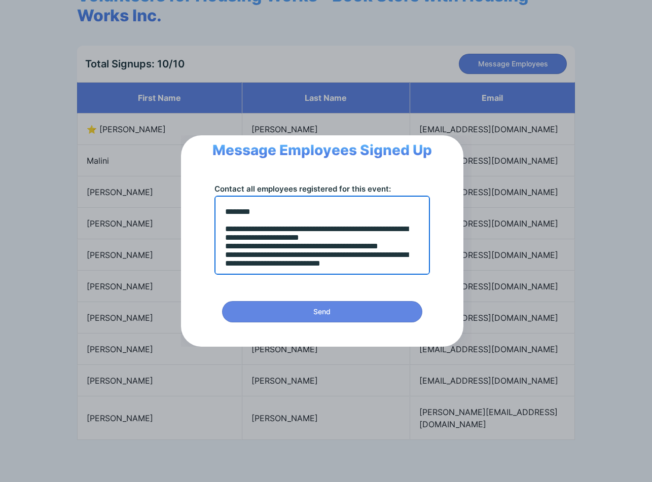
type textarea "**********"
click at [244, 264] on textarea "**********" at bounding box center [322, 235] width 206 height 68
click at [256, 241] on textarea "**********" at bounding box center [322, 235] width 206 height 68
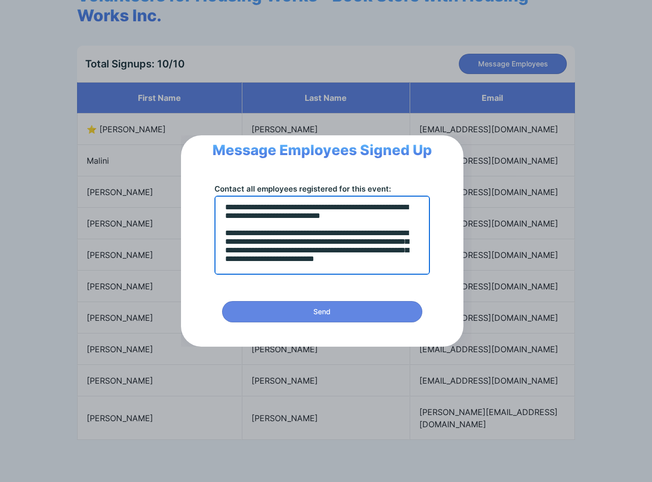
scroll to position [96, 0]
drag, startPoint x: 224, startPoint y: 233, endPoint x: 319, endPoint y: 260, distance: 98.5
click at [319, 260] on textarea "**********" at bounding box center [322, 235] width 206 height 68
drag, startPoint x: 289, startPoint y: 230, endPoint x: 307, endPoint y: 250, distance: 27.3
click at [307, 250] on textarea "**********" at bounding box center [322, 235] width 206 height 68
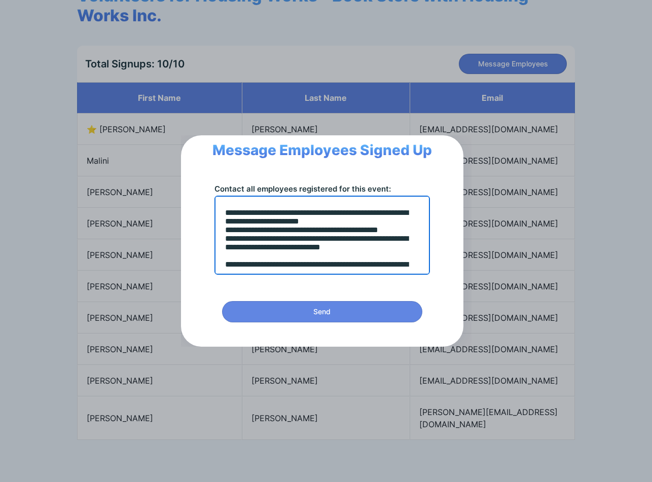
scroll to position [0, 0]
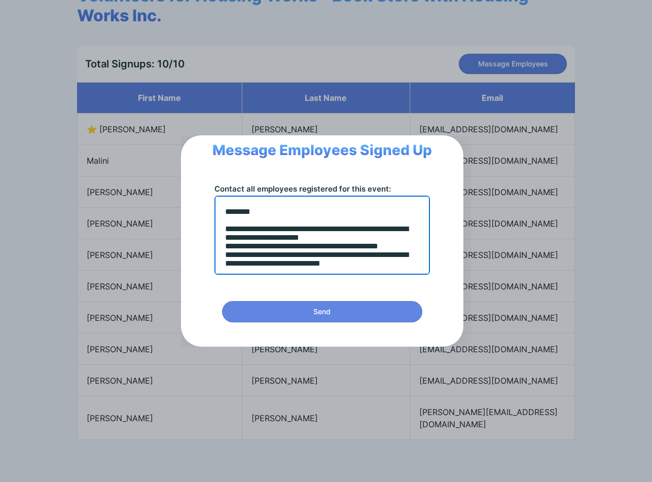
drag, startPoint x: 305, startPoint y: 254, endPoint x: 168, endPoint y: 187, distance: 152.6
click at [168, 187] on div "**********" at bounding box center [326, 241] width 652 height 482
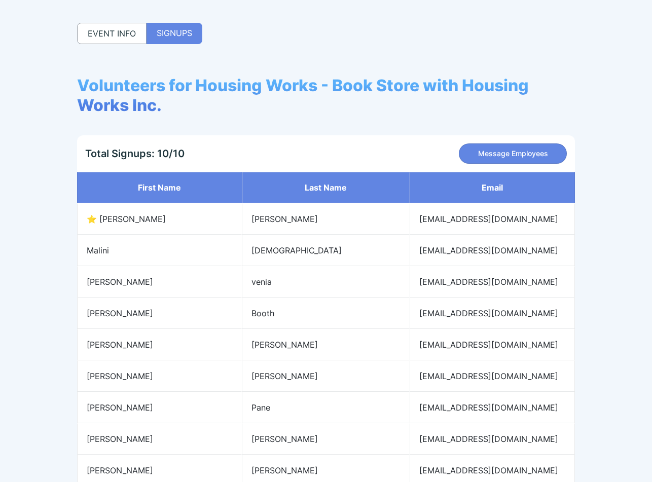
scroll to position [75, 0]
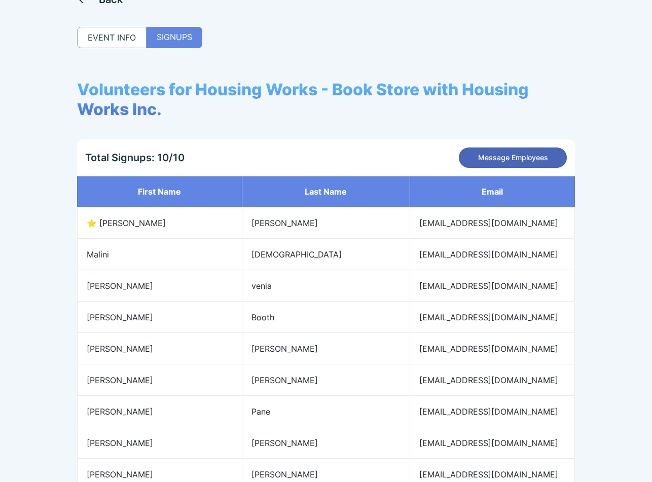
click at [494, 159] on span "Message Employees" at bounding box center [513, 158] width 70 height 10
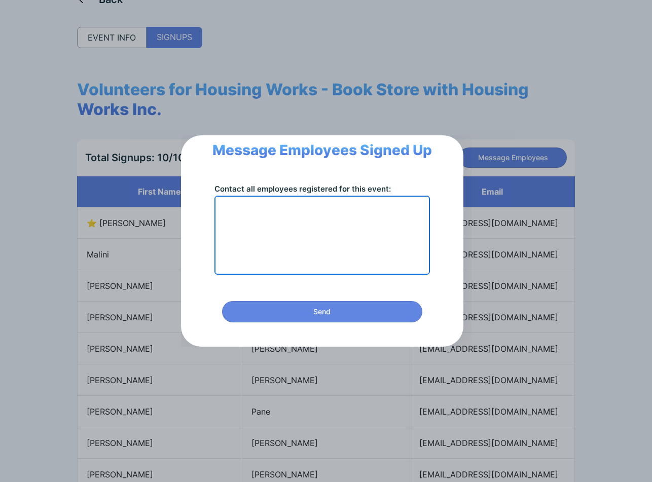
click at [307, 223] on textarea at bounding box center [322, 235] width 206 height 68
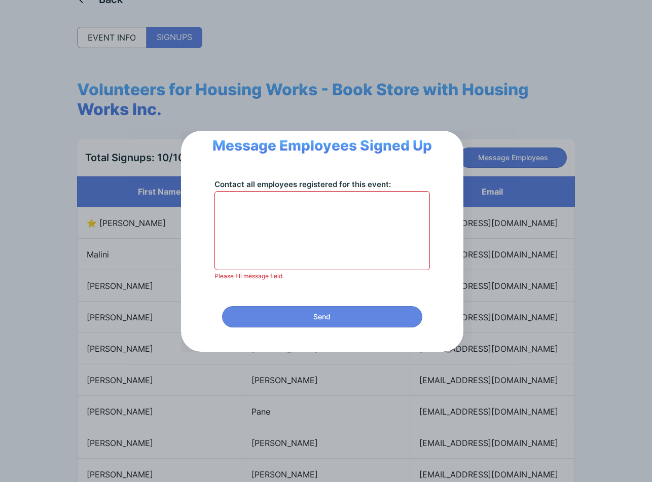
click at [534, 283] on div "Message Employees Signed Up Contact all employees registered for this event: Pl…" at bounding box center [326, 241] width 652 height 482
